Goal: Information Seeking & Learning: Check status

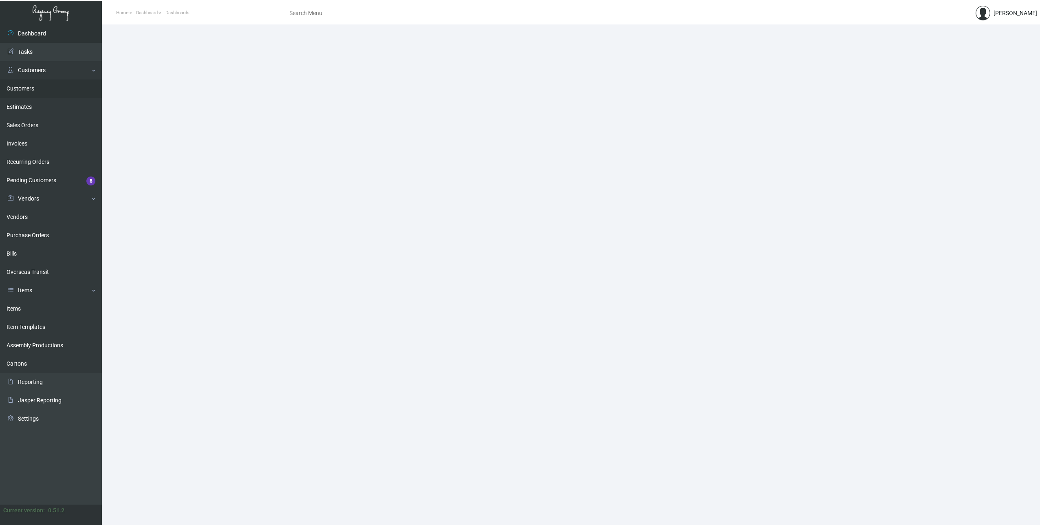
click at [34, 87] on link "Customers" at bounding box center [51, 88] width 102 height 18
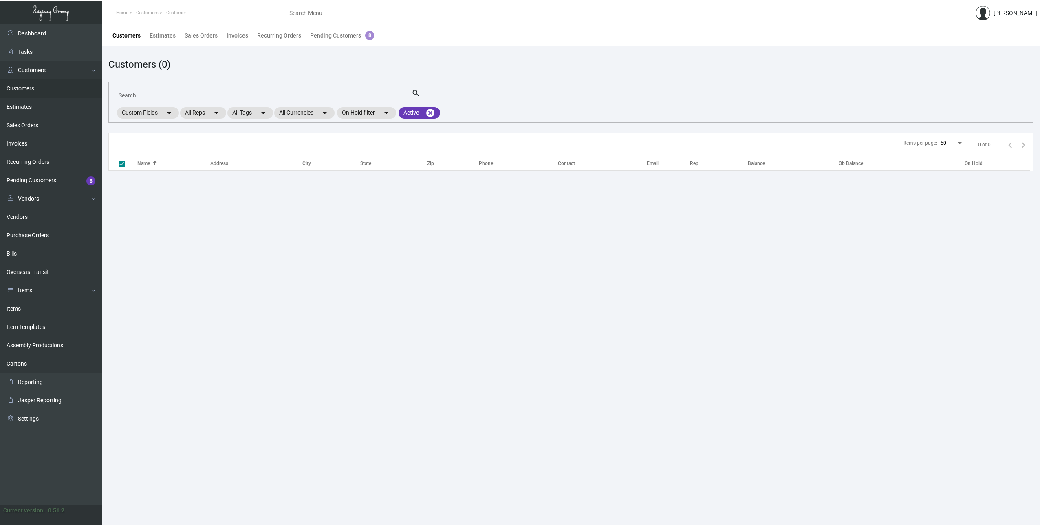
checkbox input "false"
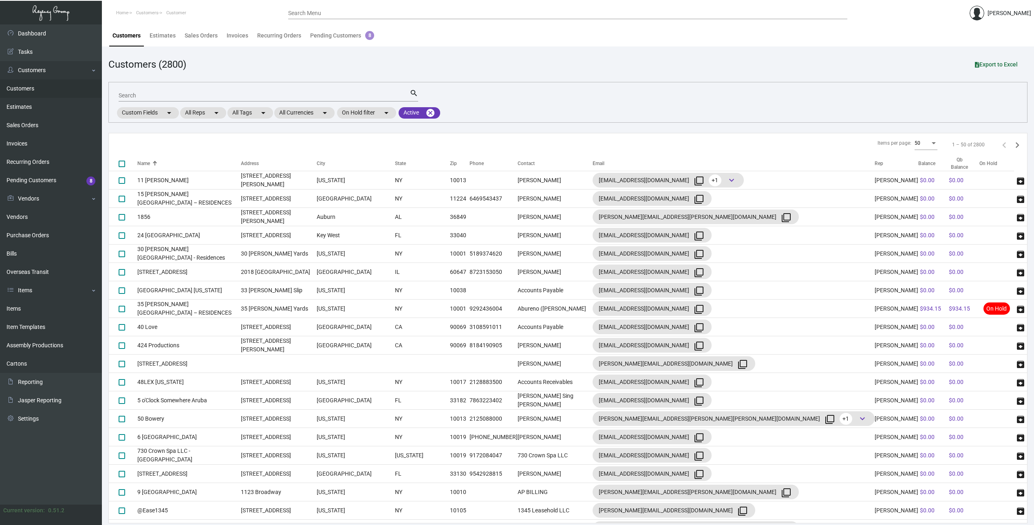
click at [196, 95] on input "Search" at bounding box center [264, 96] width 291 height 7
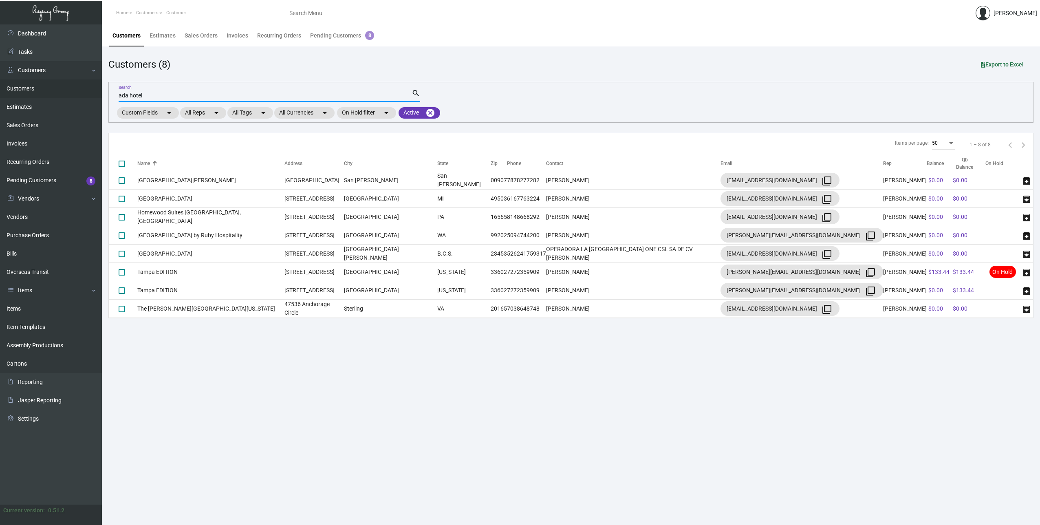
type input "ada hotel"
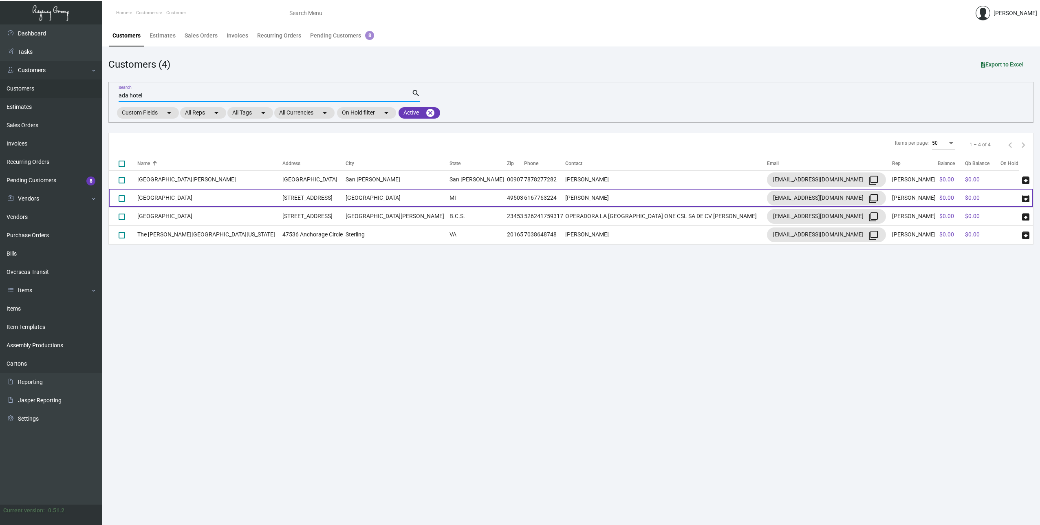
click at [192, 199] on td "[GEOGRAPHIC_DATA]" at bounding box center [209, 198] width 145 height 18
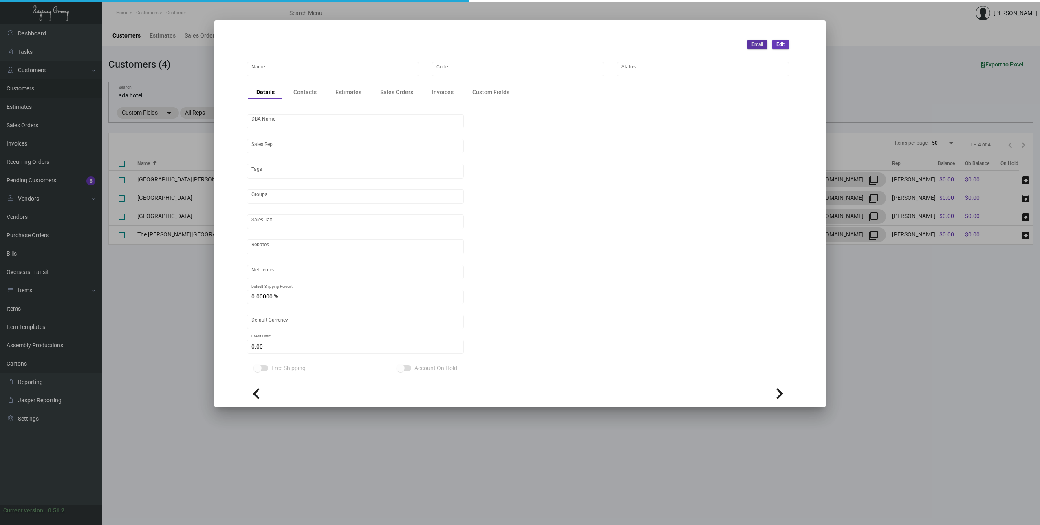
type input "[GEOGRAPHIC_DATA]"
type input "Ada"
type input "[PERSON_NAME]"
type input "Out of State"
type input "Pre"
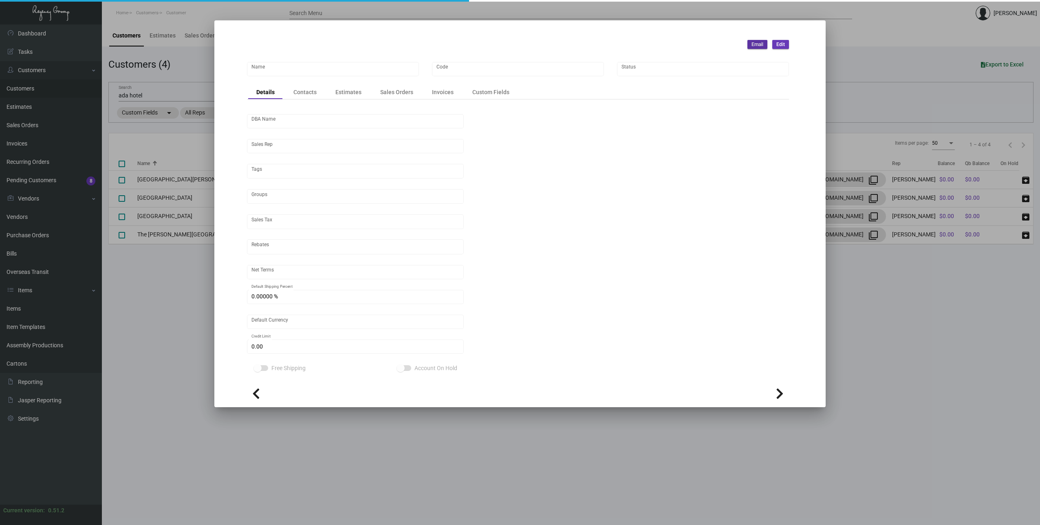
type input "United States Dollar $"
type input "$ 0.00"
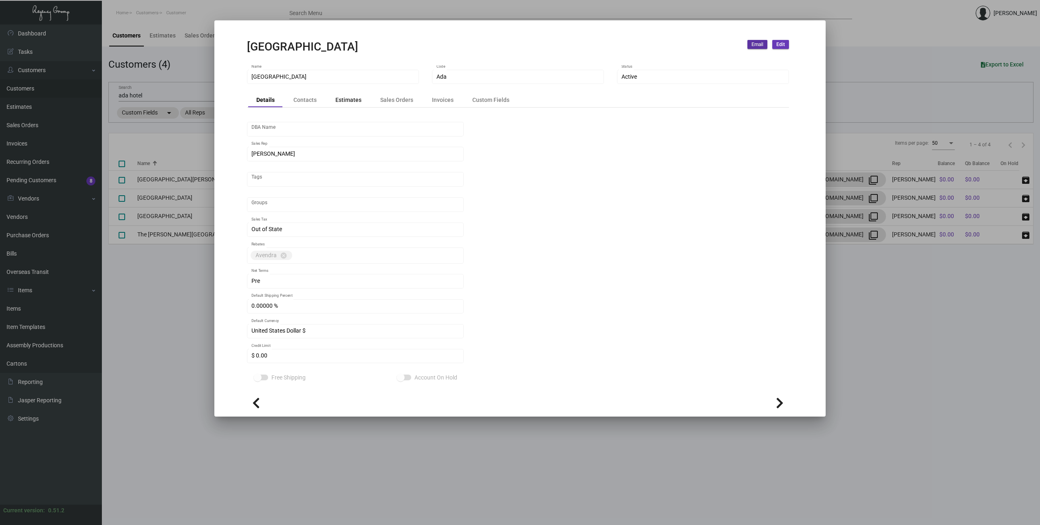
click at [332, 100] on div "Estimates" at bounding box center [348, 100] width 42 height 11
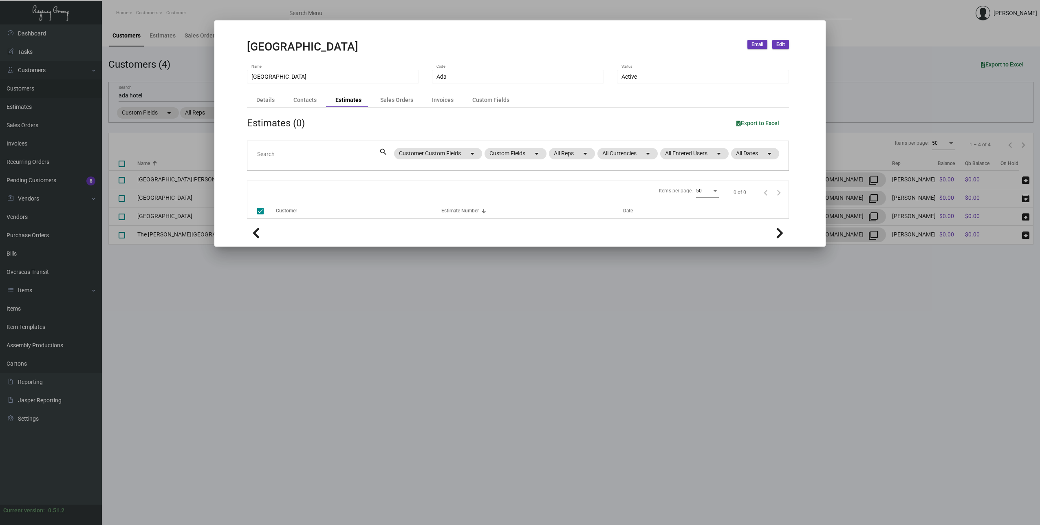
checkbox input "false"
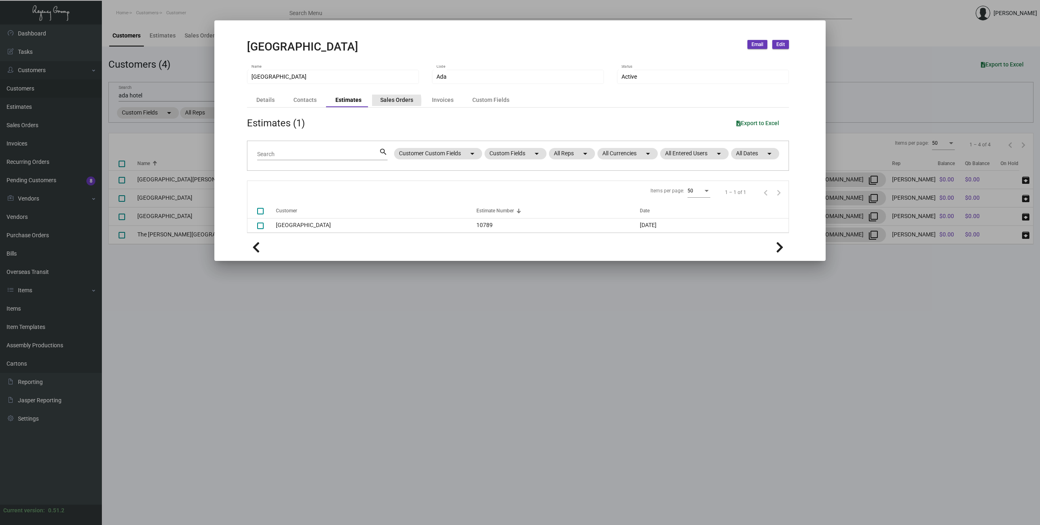
click at [380, 101] on div "Sales Orders" at bounding box center [396, 100] width 33 height 9
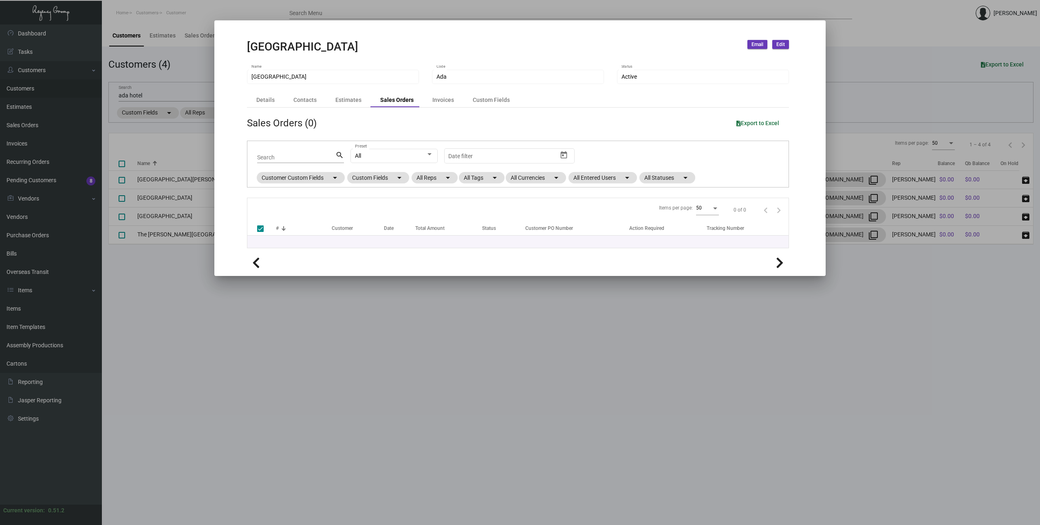
checkbox input "false"
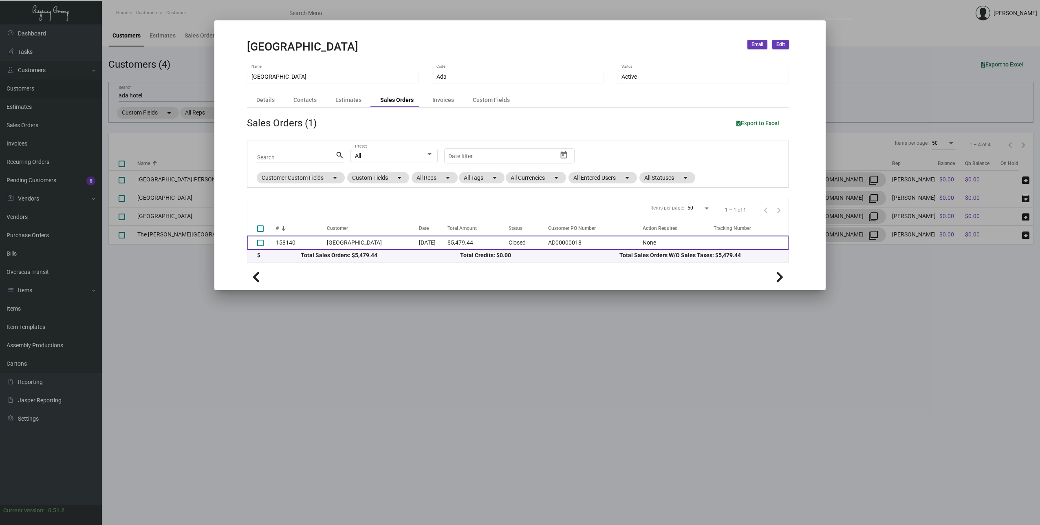
click at [419, 248] on td "[DATE]" at bounding box center [433, 243] width 29 height 14
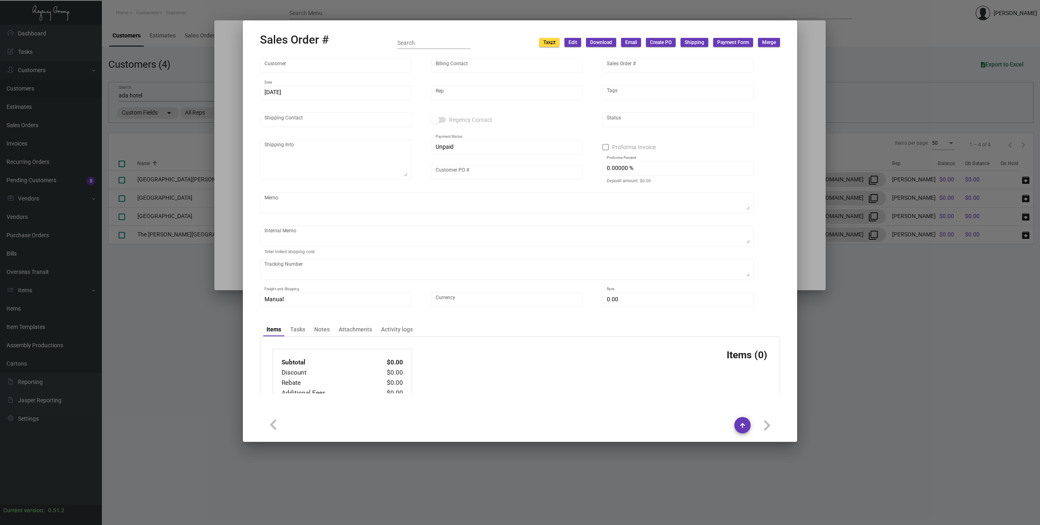
type input "[GEOGRAPHIC_DATA]"
type input "[PERSON_NAME]"
type input "158140"
type input "[DATE]"
type input "[PERSON_NAME]"
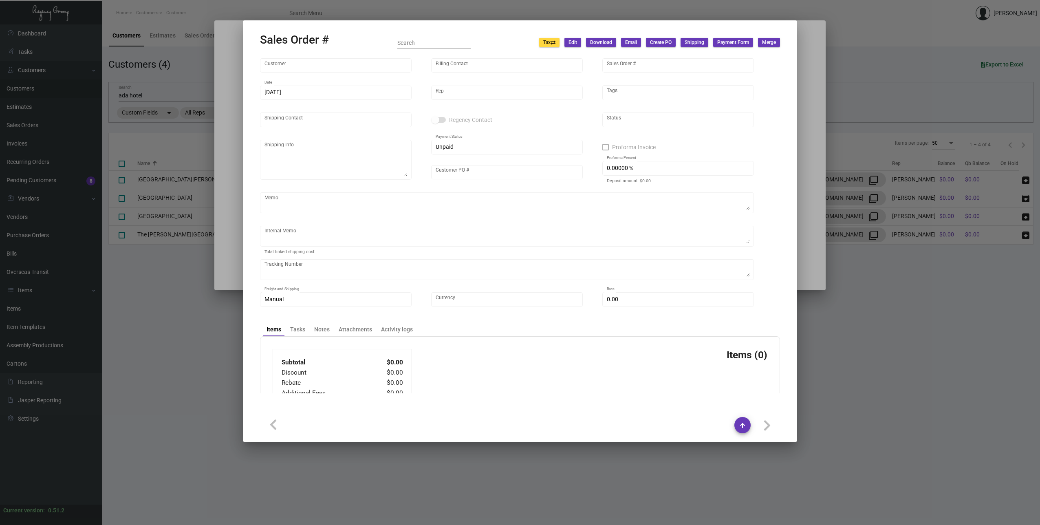
type input "[PERSON_NAME]"
type textarea "PER CUSTOMER, DELIVER TO: [PERSON_NAME] GRAND RAPIDS - [PERSON_NAME] [STREET_AD…"
type input "AD00000018"
type textarea "[DATE] Down-payment check rec'd $5,034.34 6.14 - Per Customer, please change sh…"
type input "United States Dollar $"
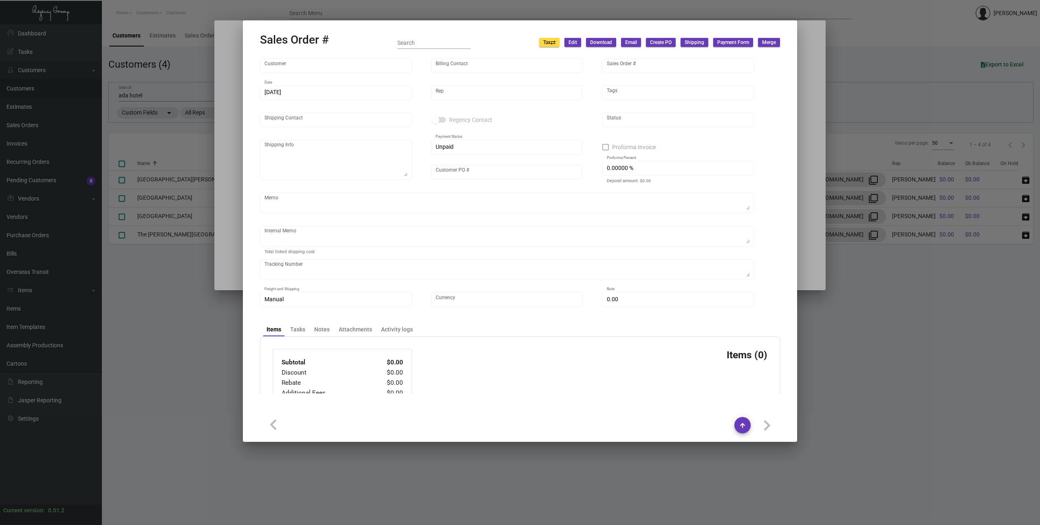
type input "$ 445.10"
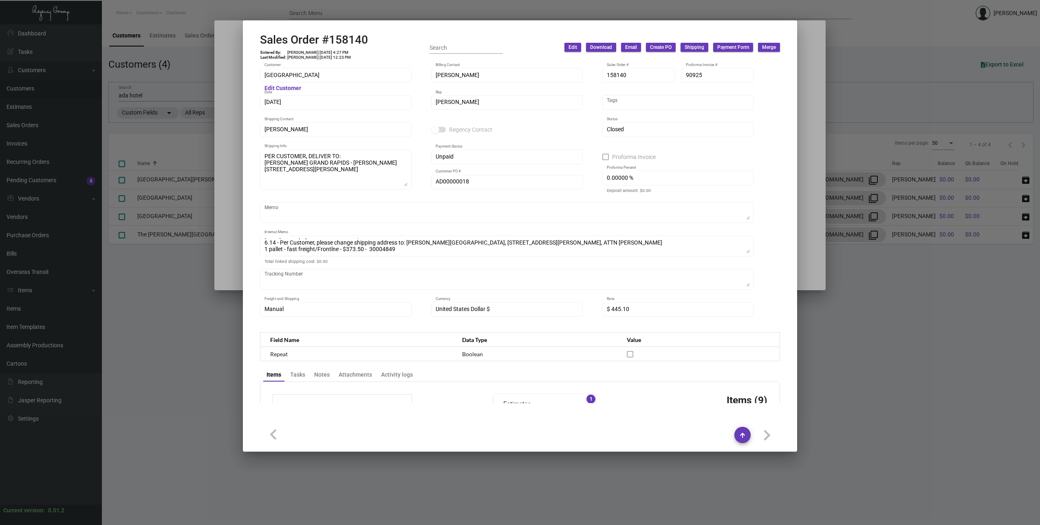
click at [805, 144] on div at bounding box center [520, 262] width 1040 height 525
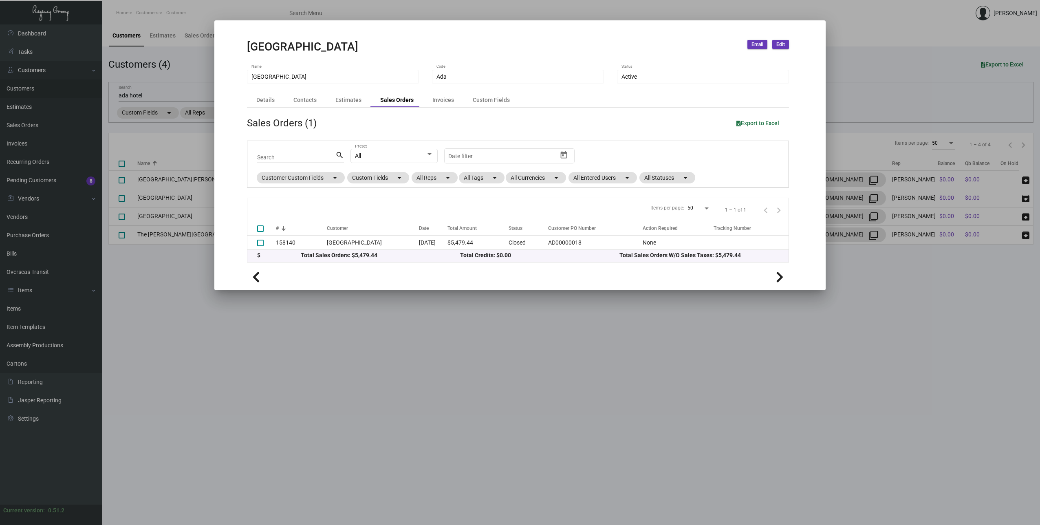
click at [159, 295] on div at bounding box center [520, 262] width 1040 height 525
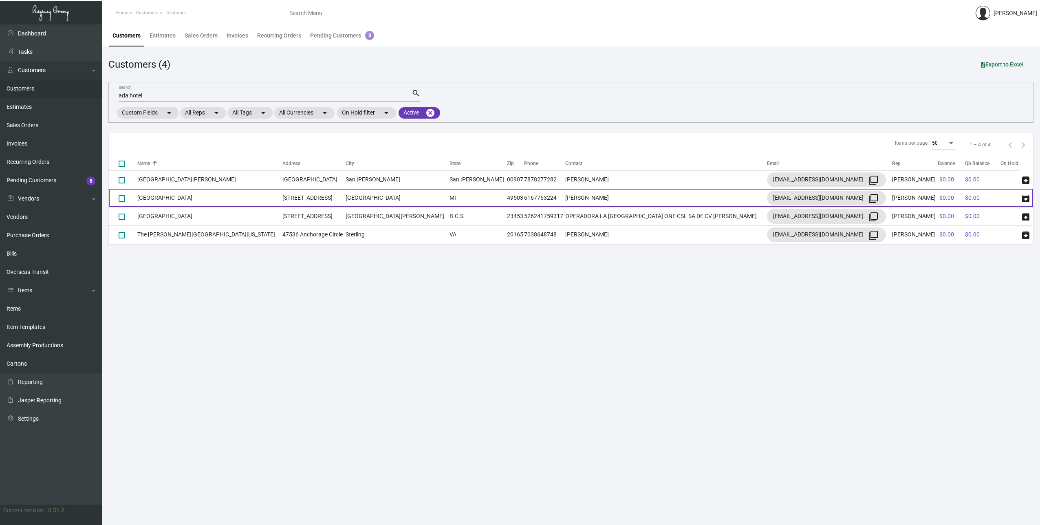
click at [177, 199] on td "[GEOGRAPHIC_DATA]" at bounding box center [209, 198] width 145 height 18
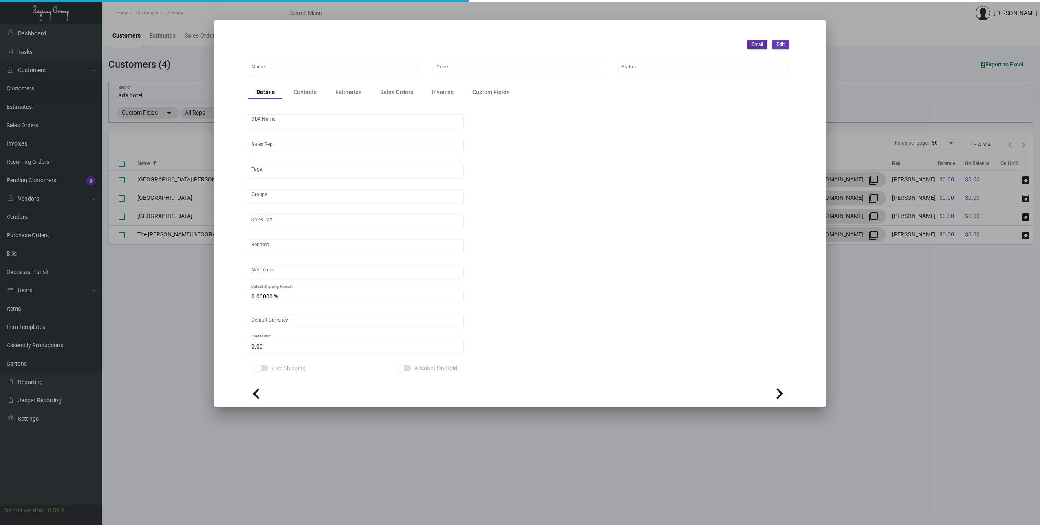
type input "[GEOGRAPHIC_DATA]"
type input "Ada"
type input "[PERSON_NAME]"
type input "Out of State"
type input "Pre"
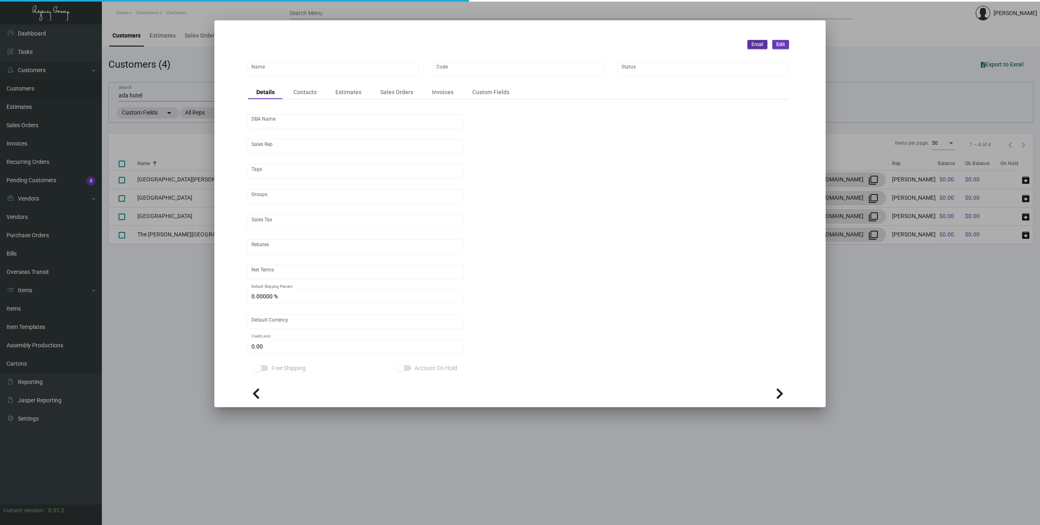
type input "United States Dollar $"
type input "$ 0.00"
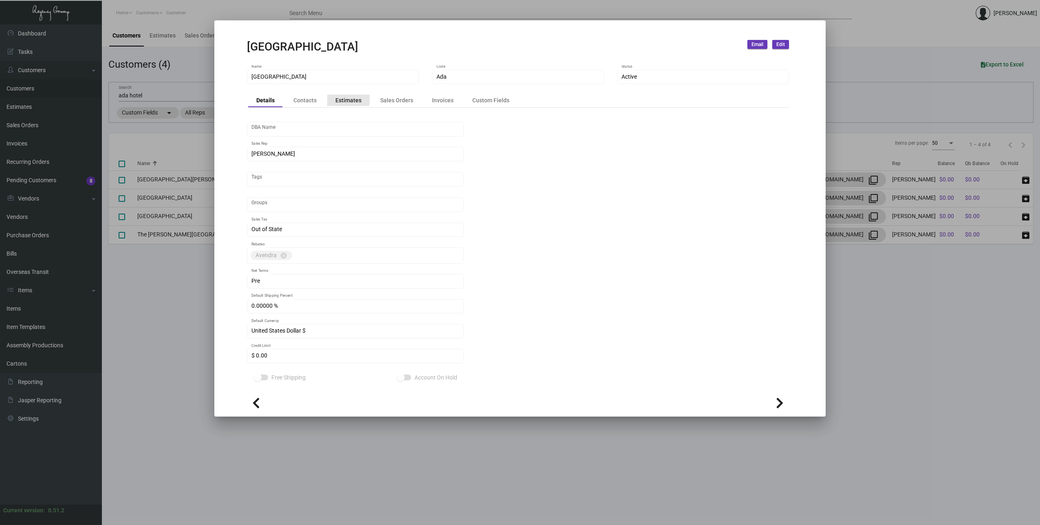
drag, startPoint x: 334, startPoint y: 98, endPoint x: 340, endPoint y: 101, distance: 6.0
click at [335, 98] on div "Estimates" at bounding box center [348, 100] width 26 height 9
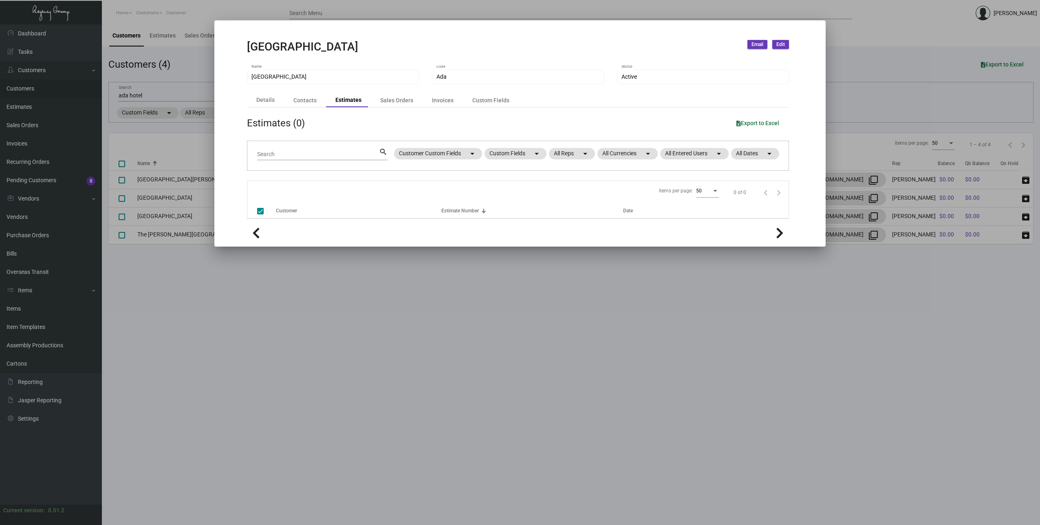
checkbox input "false"
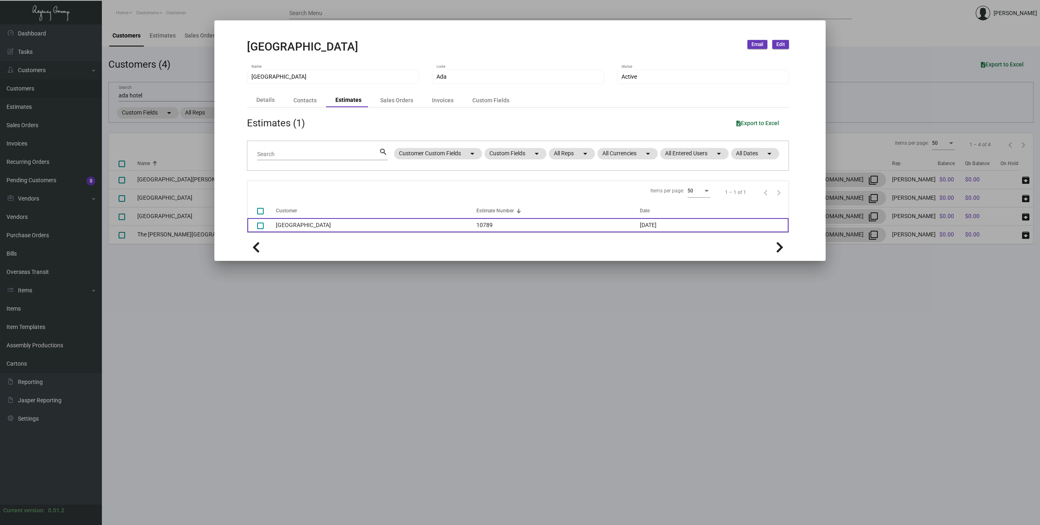
click at [318, 228] on td "[GEOGRAPHIC_DATA]" at bounding box center [376, 225] width 201 height 14
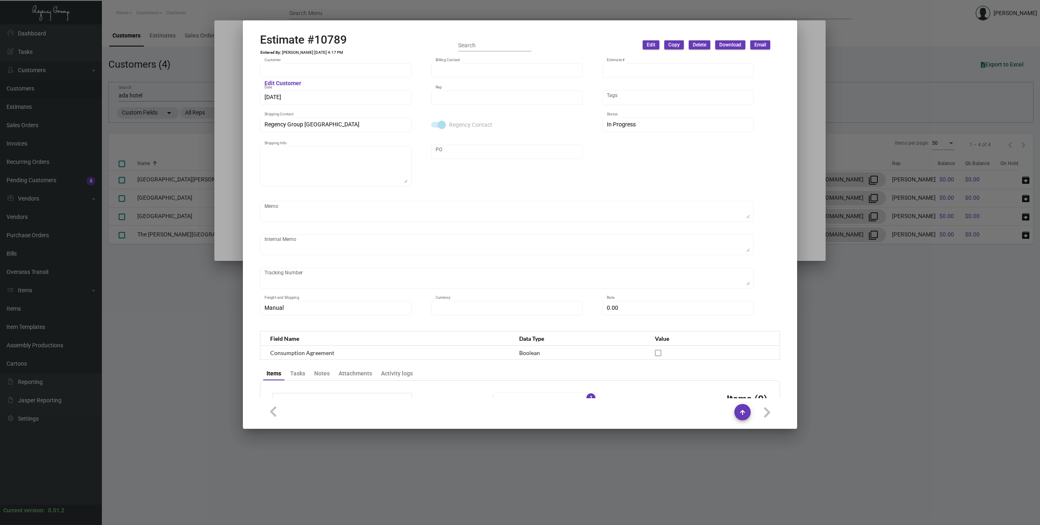
type input "[GEOGRAPHIC_DATA]"
type input "[PERSON_NAME]"
type input "10789"
type input "[DATE]"
type input "[PERSON_NAME]"
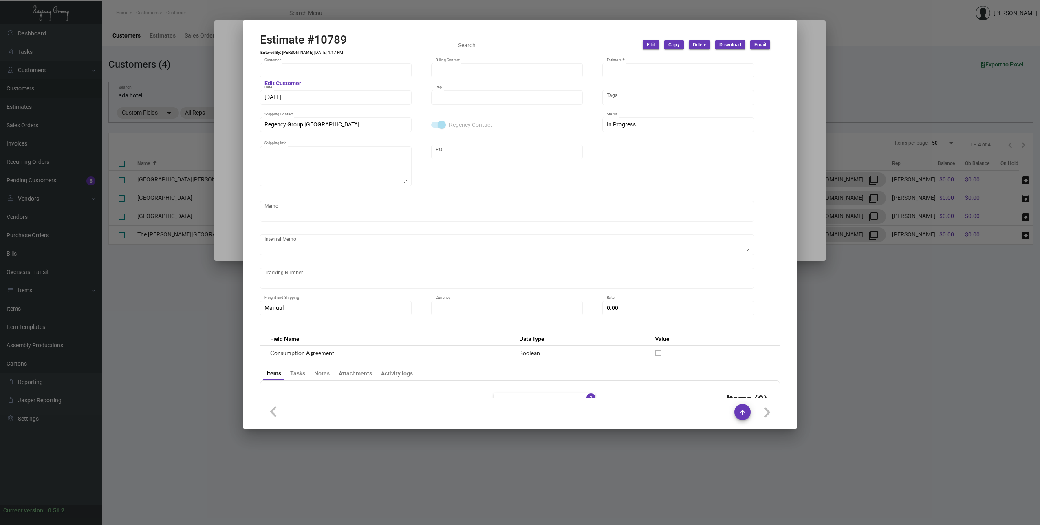
checkbox input "true"
type textarea "Regency Group NJ - [PERSON_NAME] [STREET_ADDRESS]"
type input "United States Dollar $"
type input "$ 0.00"
click at [309, 39] on h2 "Estimate #10789" at bounding box center [303, 40] width 87 height 14
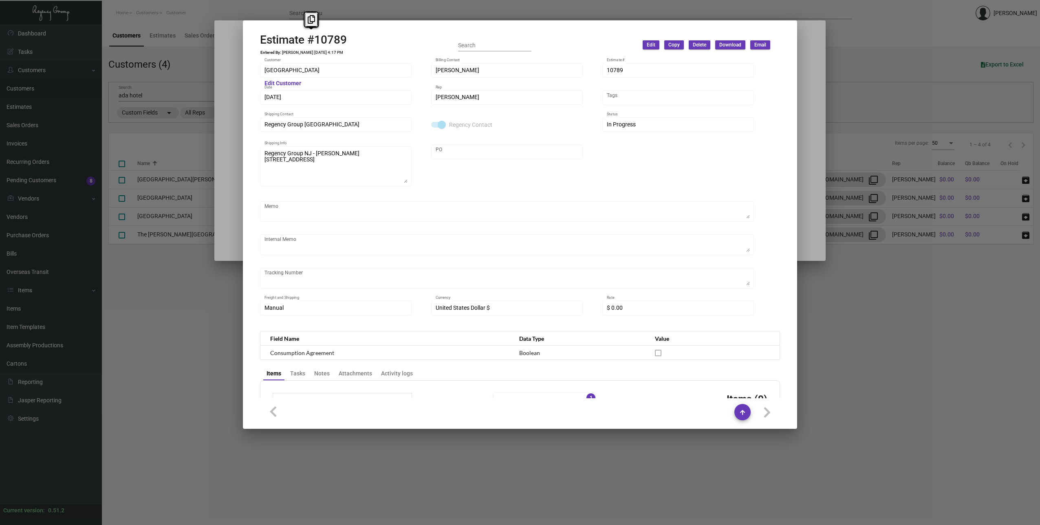
click at [309, 39] on h2 "Estimate #10789" at bounding box center [303, 40] width 87 height 14
click at [676, 43] on span "Copy" at bounding box center [674, 45] width 11 height 7
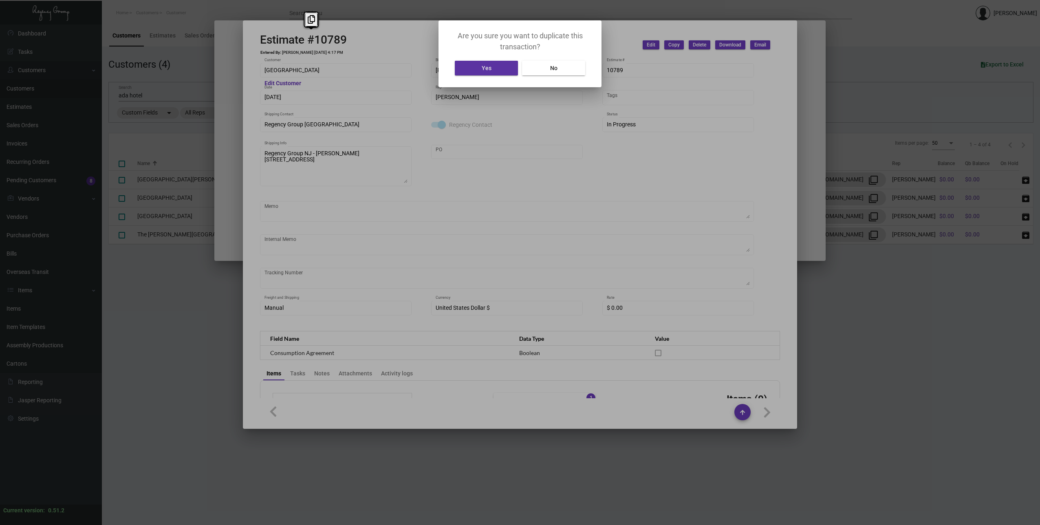
click at [556, 68] on span "No" at bounding box center [553, 68] width 7 height 7
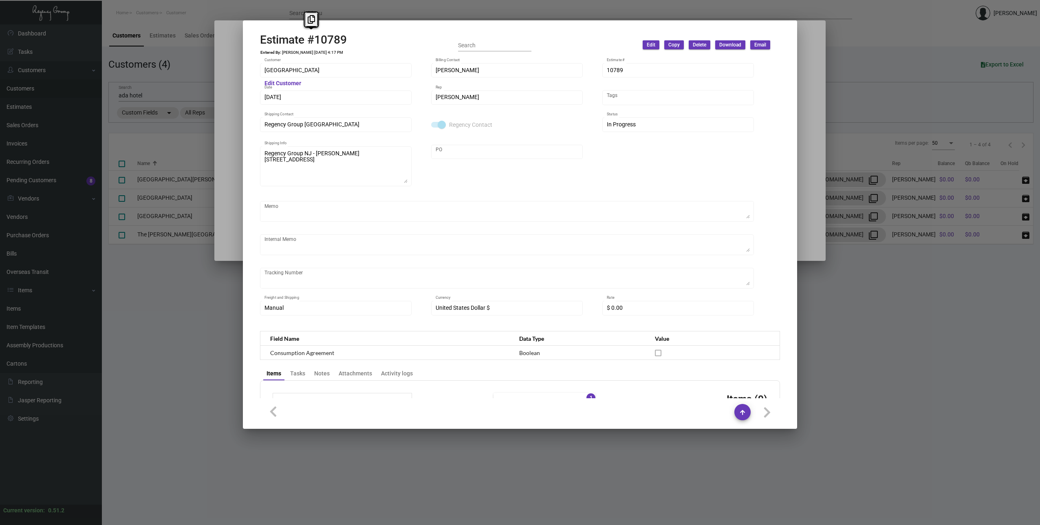
copy h2 "#"
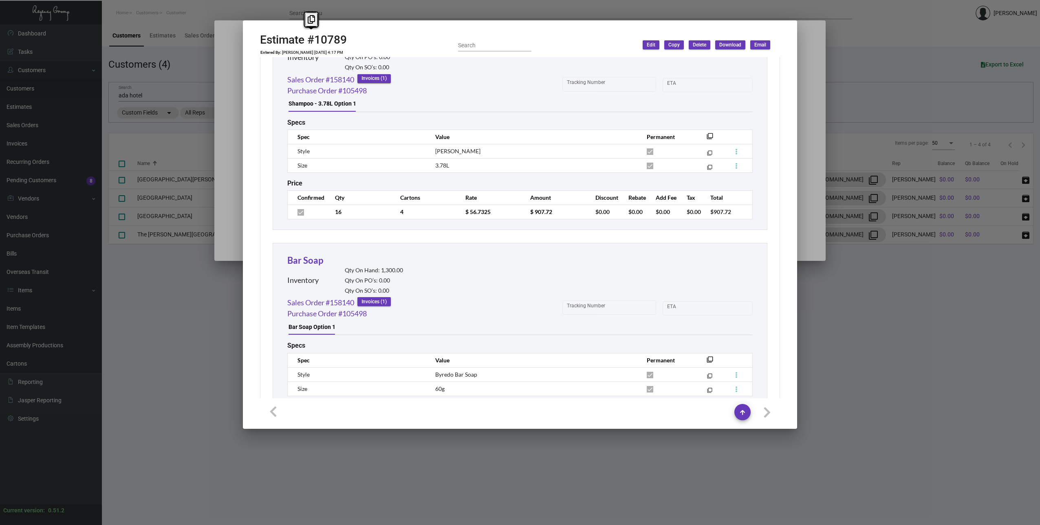
scroll to position [2126, 0]
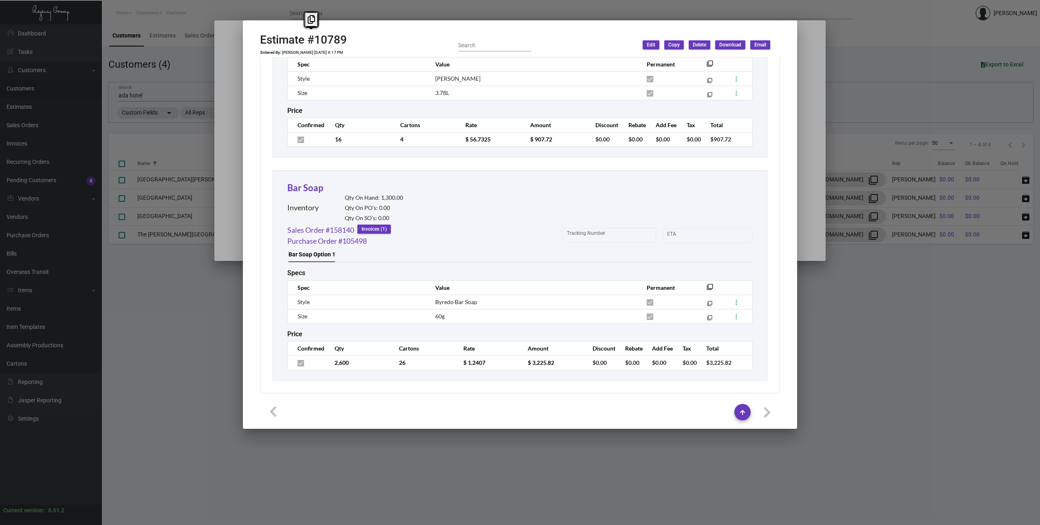
click at [873, 266] on div at bounding box center [520, 262] width 1040 height 525
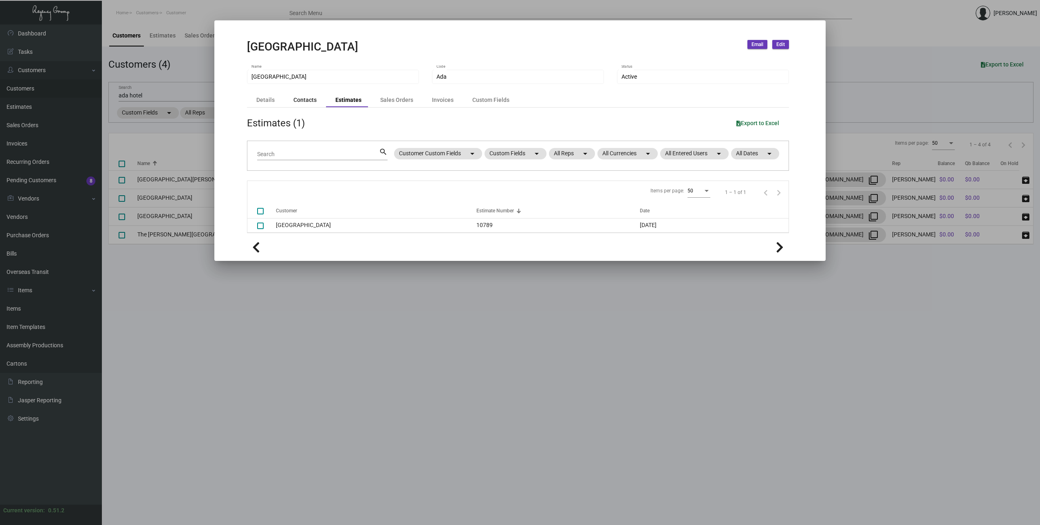
click at [296, 102] on div "Contacts" at bounding box center [305, 100] width 23 height 9
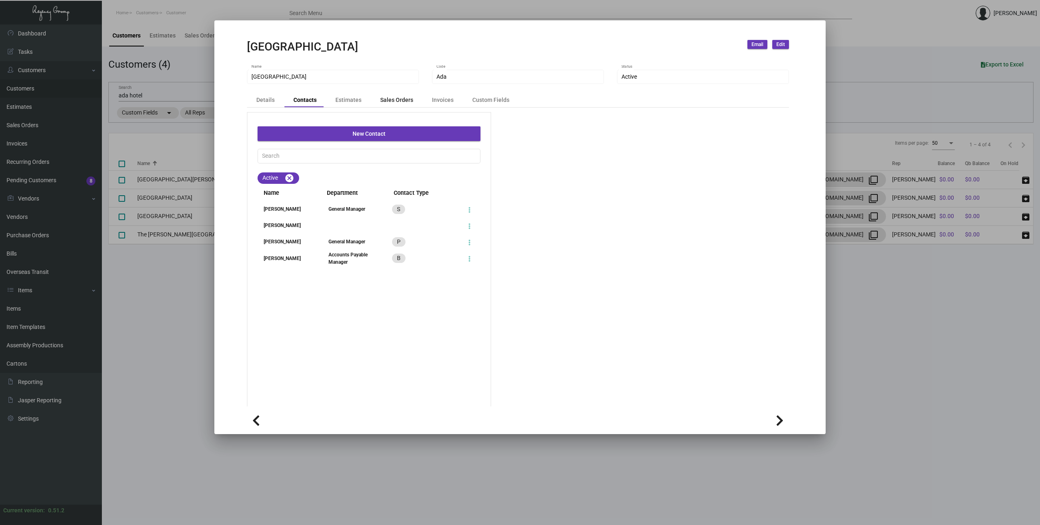
click at [388, 103] on div "Sales Orders" at bounding box center [396, 100] width 33 height 9
click at [439, 105] on div "Invoices" at bounding box center [443, 100] width 38 height 11
click at [486, 101] on div "Custom Fields" at bounding box center [490, 100] width 37 height 9
click at [845, 318] on div at bounding box center [520, 262] width 1040 height 525
click at [182, 380] on main "Customers Estimates Sales Orders Invoices Recurring Orders Pending Customers 8 …" at bounding box center [571, 274] width 938 height 501
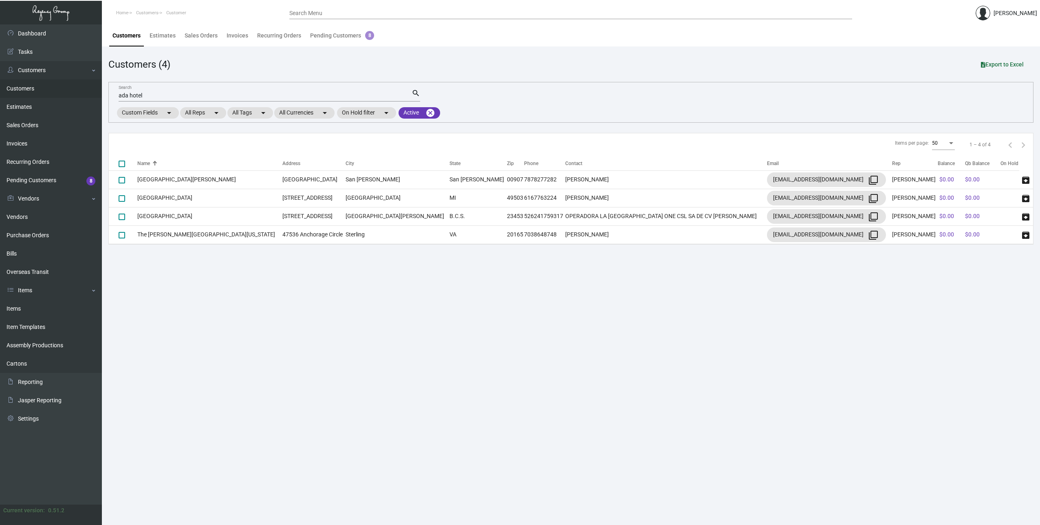
click at [458, 278] on main "Customers Estimates Sales Orders Invoices Recurring Orders Pending Customers 8 …" at bounding box center [571, 274] width 938 height 501
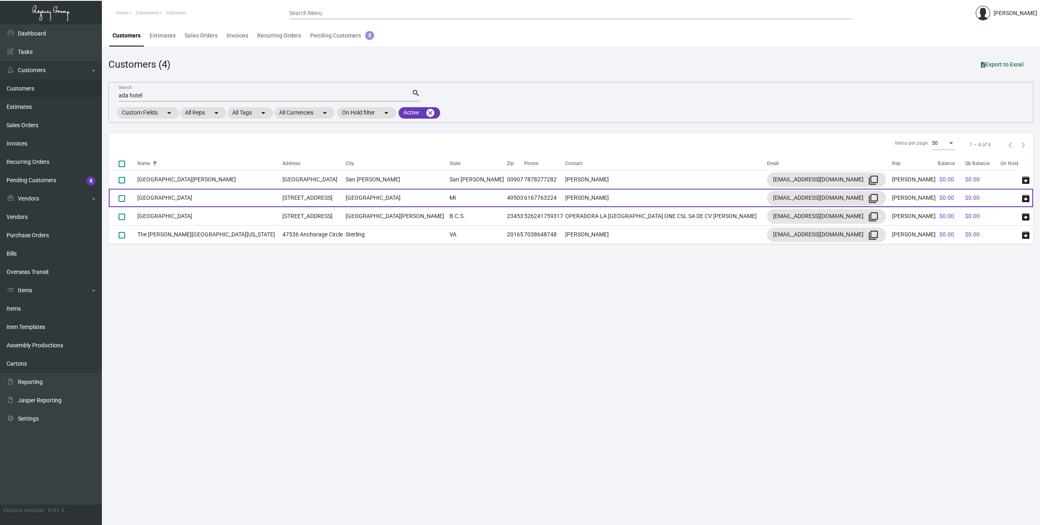
click at [282, 200] on td "[STREET_ADDRESS]" at bounding box center [314, 198] width 64 height 18
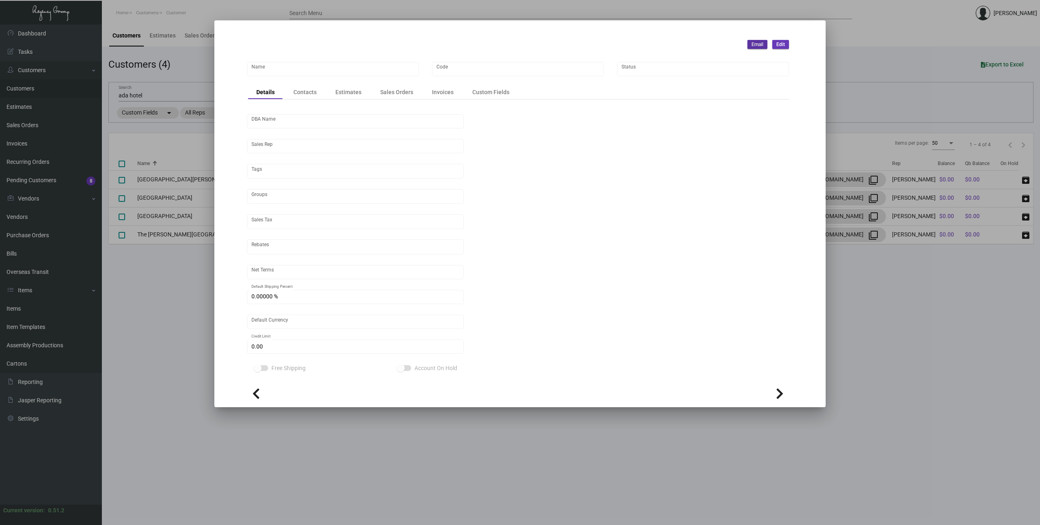
type input "[GEOGRAPHIC_DATA]"
type input "Ada"
type input "[PERSON_NAME]"
type input "Out of State"
type input "Pre"
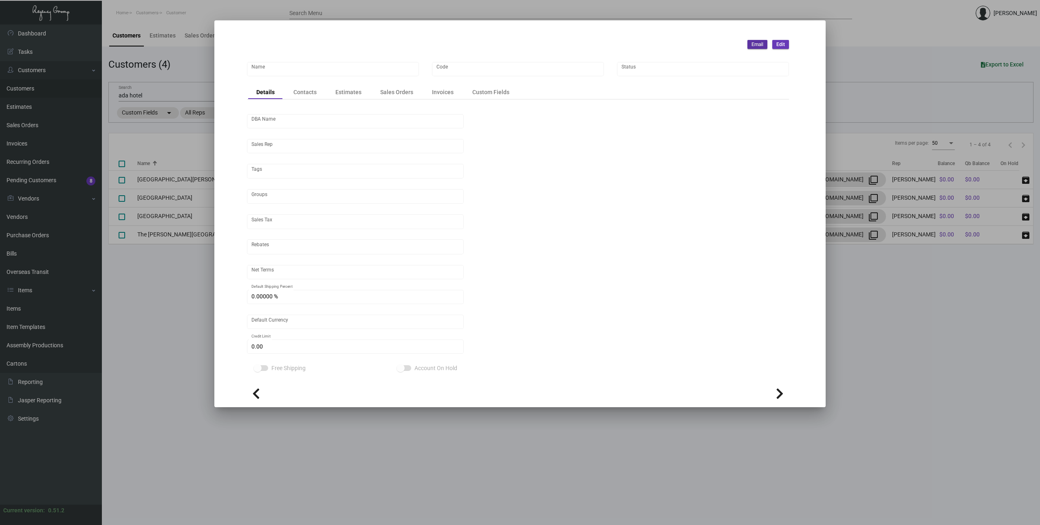
type input "United States Dollar $"
type input "$ 0.00"
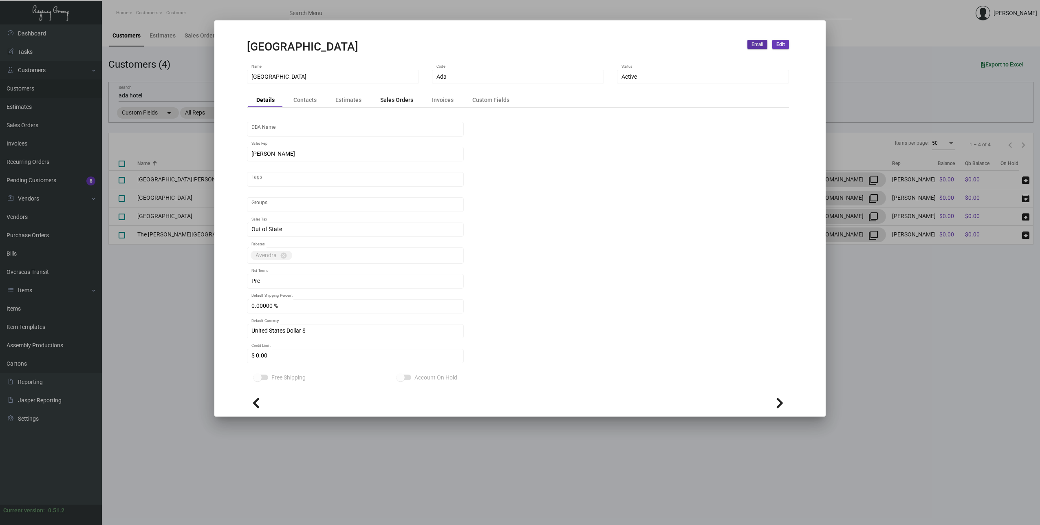
click at [388, 105] on div "Sales Orders" at bounding box center [396, 100] width 49 height 11
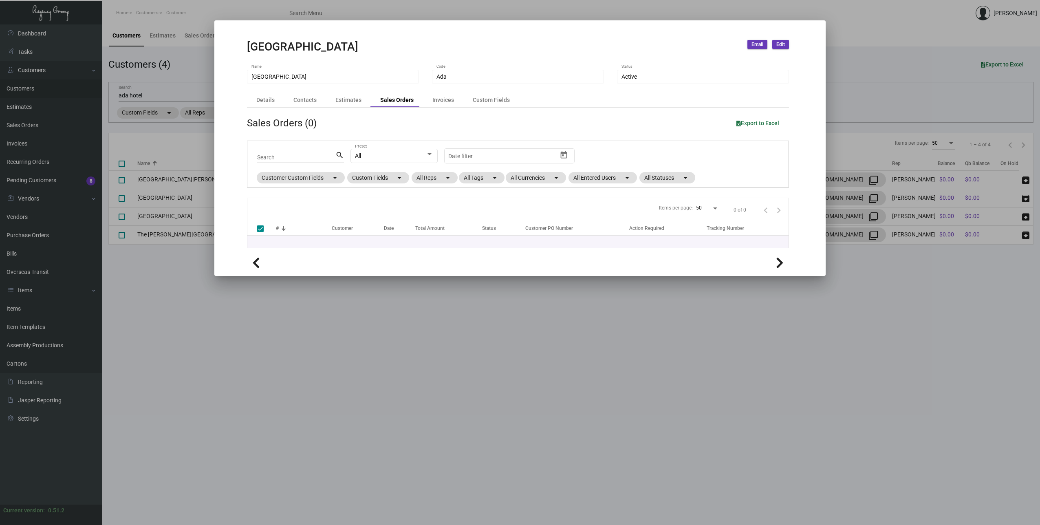
checkbox input "false"
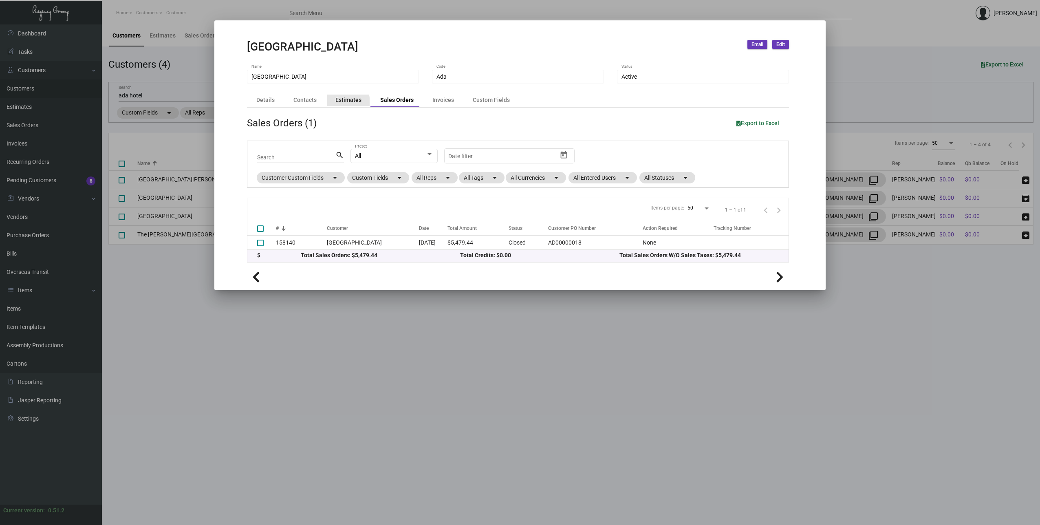
click at [331, 103] on div "Estimates" at bounding box center [348, 100] width 42 height 11
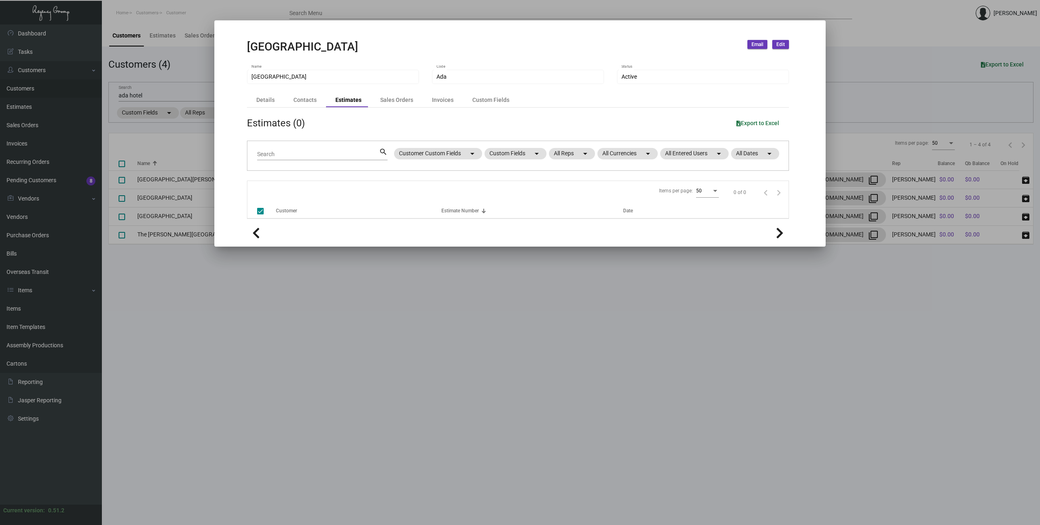
checkbox input "false"
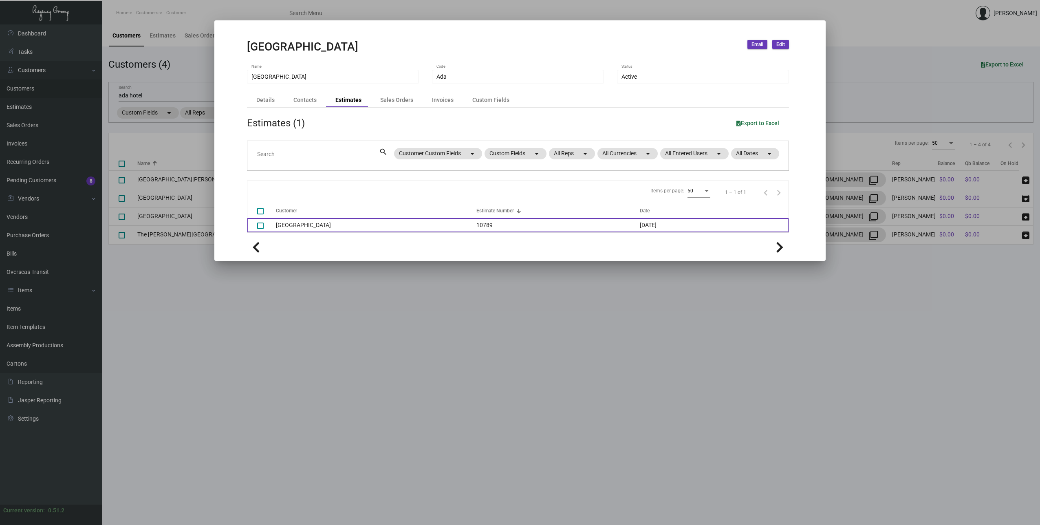
click at [345, 230] on td "[GEOGRAPHIC_DATA]" at bounding box center [376, 225] width 201 height 14
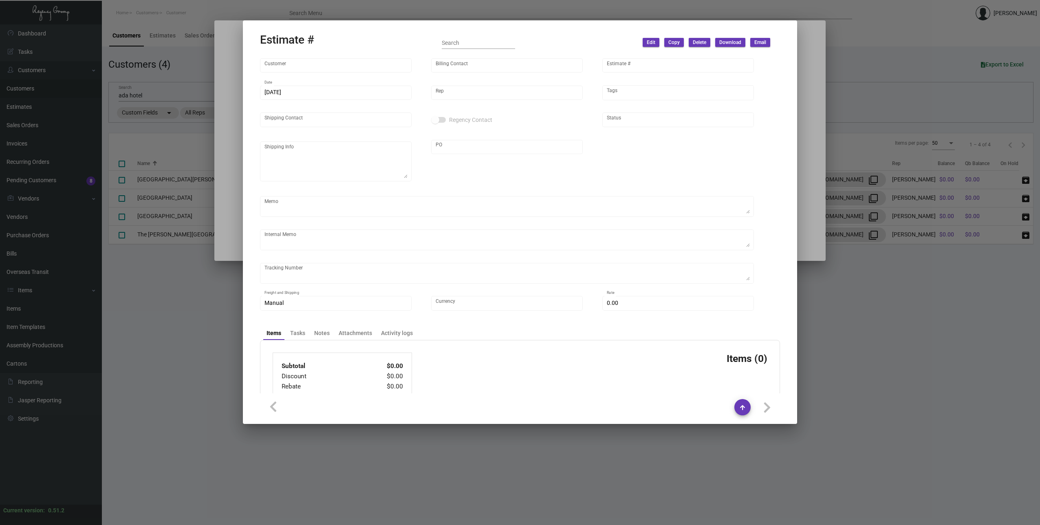
type input "[GEOGRAPHIC_DATA]"
type input "[PERSON_NAME]"
type input "10789"
type input "[DATE]"
type input "[PERSON_NAME]"
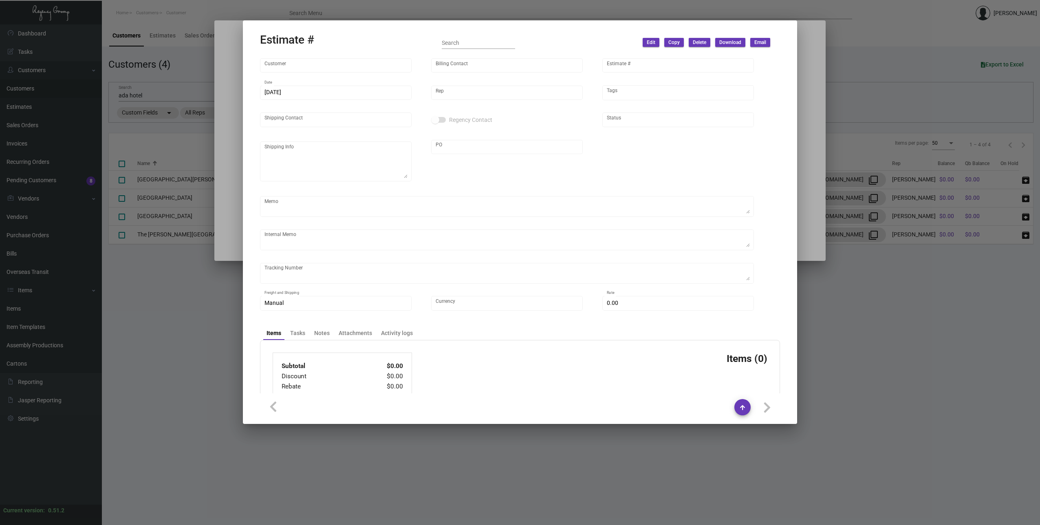
checkbox input "true"
type textarea "Regency Group NJ - [PERSON_NAME] [STREET_ADDRESS]"
type input "United States Dollar $"
type input "$ 0.00"
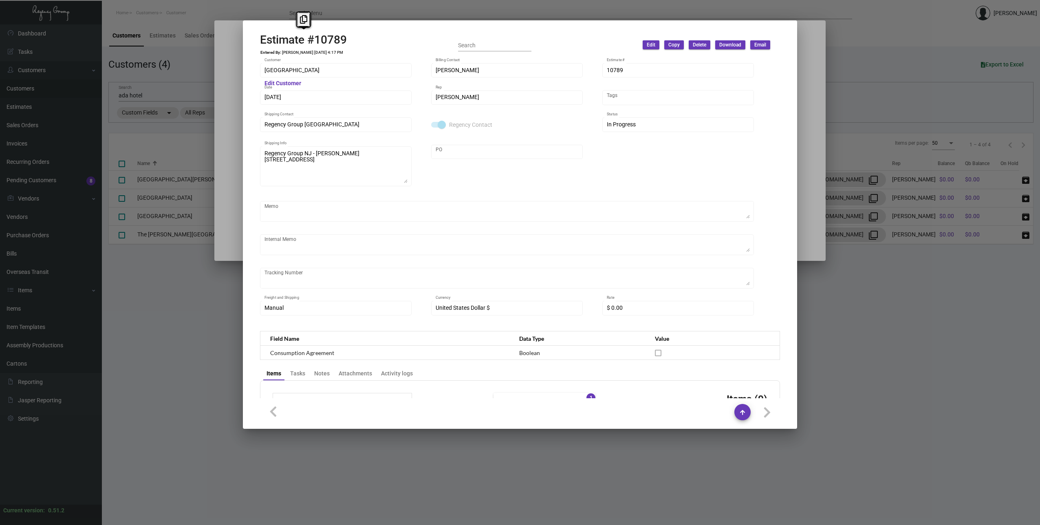
drag, startPoint x: 344, startPoint y: 41, endPoint x: 190, endPoint y: 45, distance: 154.5
click at [190, 45] on div "Ada Hotel Email Edit Ada Hotel Name Ada Code Active Status Details Contacts Est…" at bounding box center [520, 262] width 1040 height 525
drag, startPoint x: 190, startPoint y: 45, endPoint x: 304, endPoint y: 40, distance: 113.8
copy div "Estimate #10789"
click at [841, 191] on div at bounding box center [520, 262] width 1040 height 525
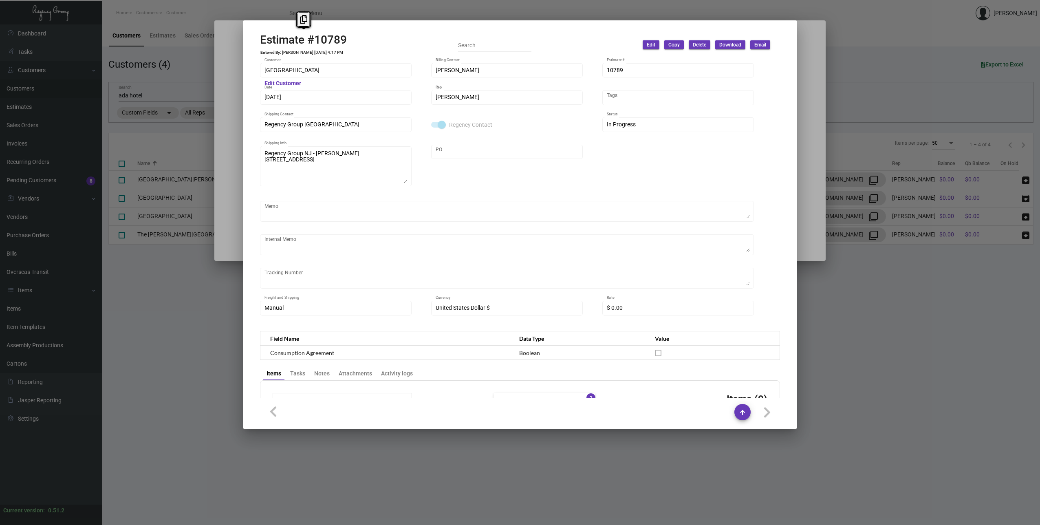
click at [828, 289] on div at bounding box center [520, 262] width 1040 height 525
click at [466, 513] on main "Customers Estimates Sales Orders Invoices Recurring Orders Pending Customers 8 …" at bounding box center [571, 274] width 938 height 501
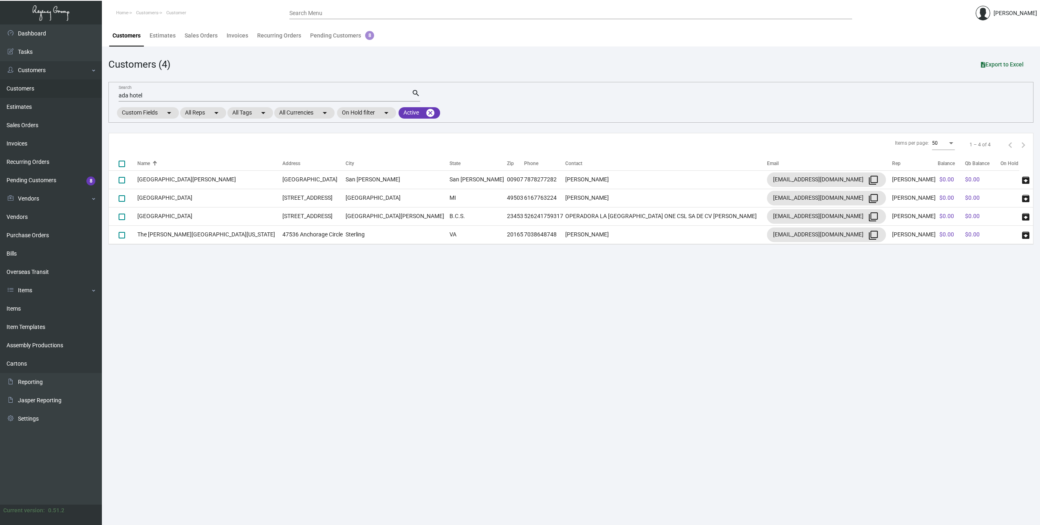
click at [399, 327] on main "Customers Estimates Sales Orders Invoices Recurring Orders Pending Customers 8 …" at bounding box center [571, 274] width 938 height 501
